Goal: Task Accomplishment & Management: Manage account settings

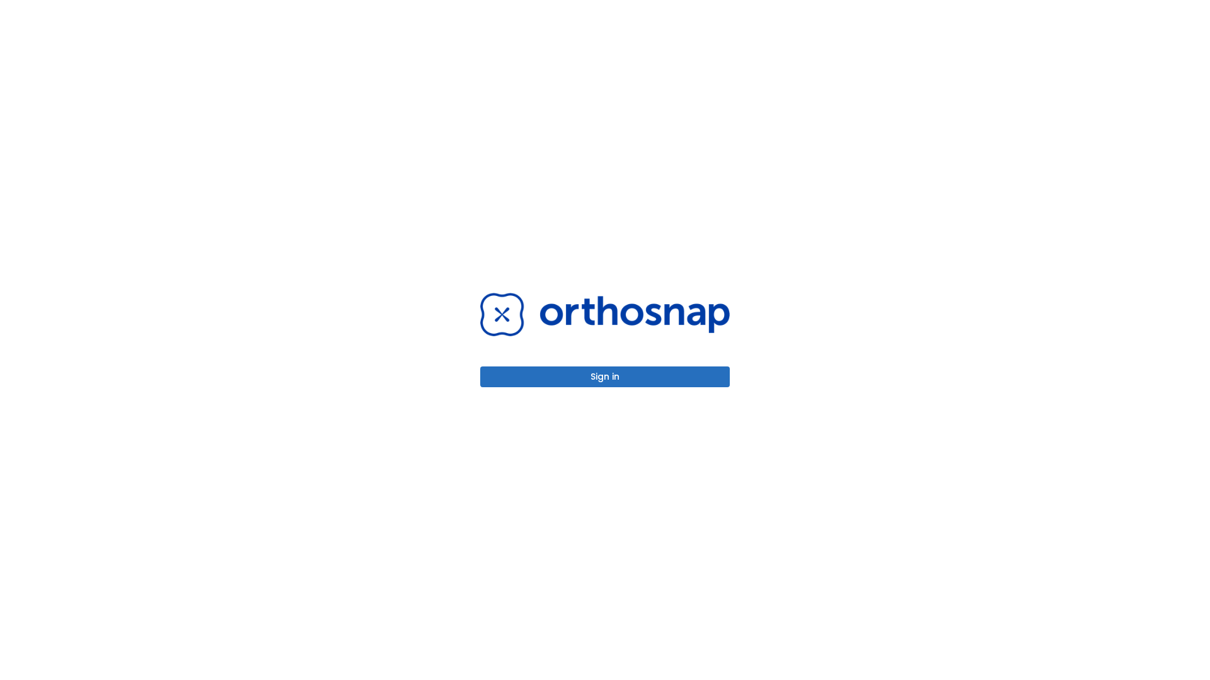
click at [605, 377] on button "Sign in" at bounding box center [604, 377] width 249 height 21
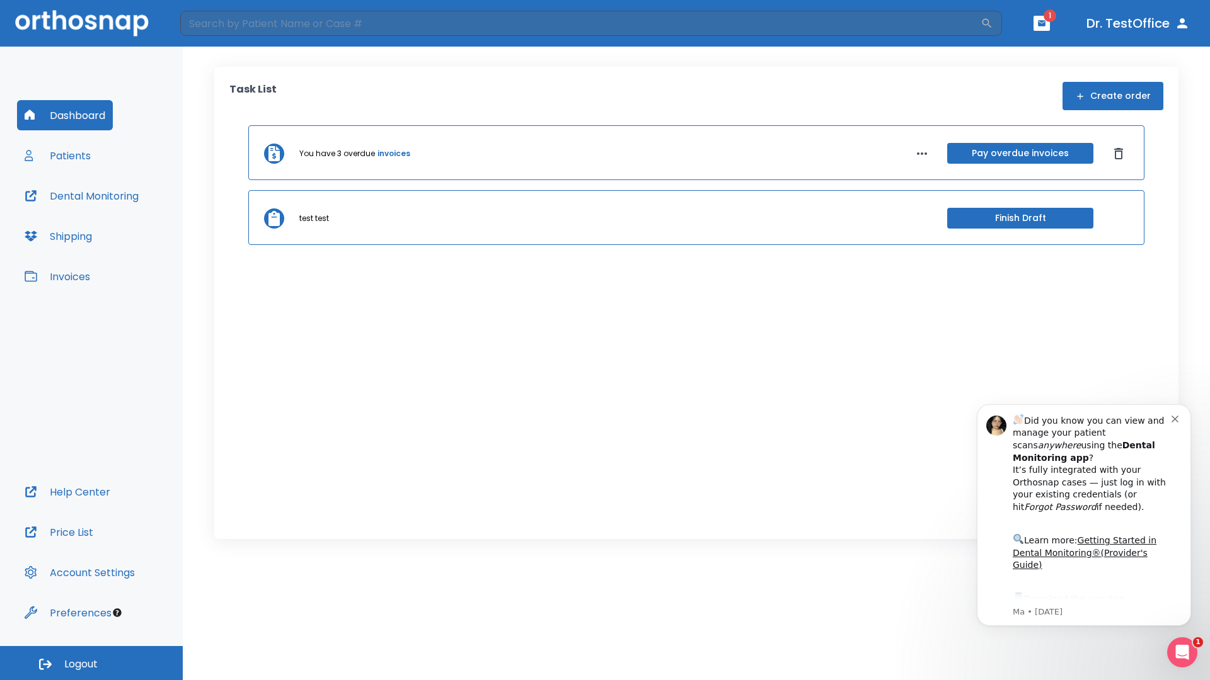
click at [91, 663] on span "Logout" at bounding box center [80, 665] width 33 height 14
